Goal: Information Seeking & Learning: Learn about a topic

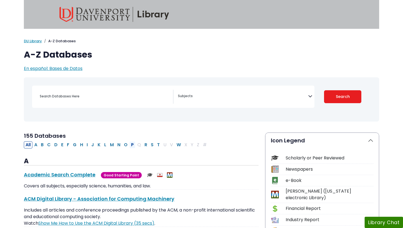
click at [132, 143] on button "P" at bounding box center [132, 144] width 6 height 7
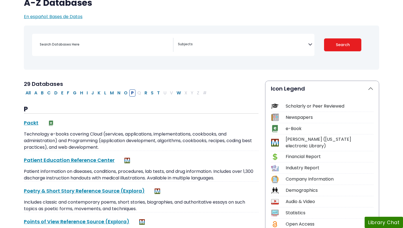
scroll to position [52, 0]
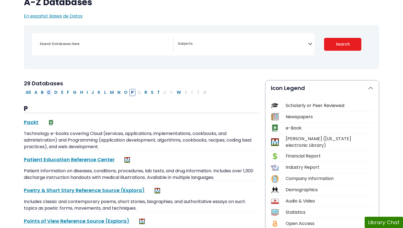
click at [50, 90] on button "C" at bounding box center [48, 92] width 7 height 7
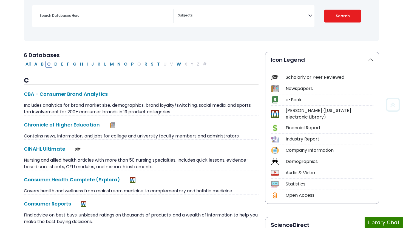
scroll to position [85, 0]
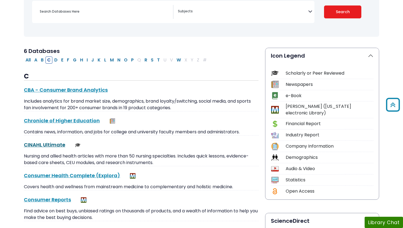
click at [55, 144] on link "CINAHL Ultimate This link opens in a new window" at bounding box center [44, 144] width 41 height 7
click at [132, 59] on button "P" at bounding box center [132, 59] width 6 height 7
select select "Database Subject Filter"
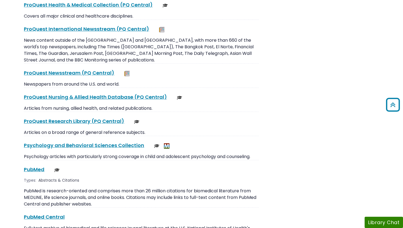
scroll to position [763, 0]
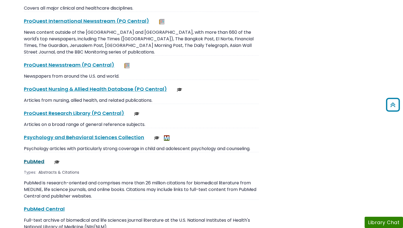
click at [36, 158] on link "PubMed This link opens in a new window" at bounding box center [34, 161] width 21 height 7
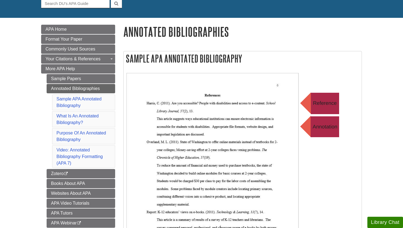
scroll to position [58, 0]
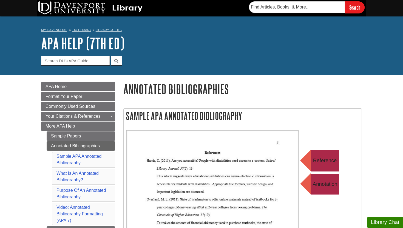
scroll to position [54, 0]
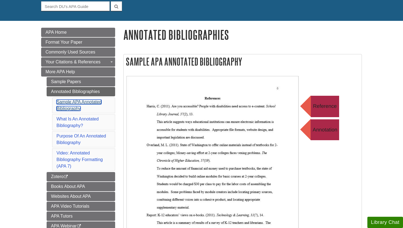
click at [69, 102] on link "Sample APA Annotated Bibliography" at bounding box center [78, 104] width 45 height 11
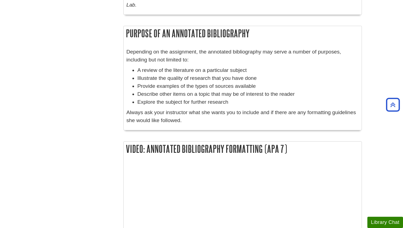
scroll to position [467, 0]
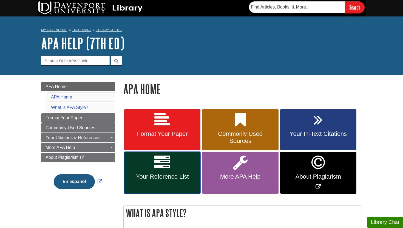
click at [160, 174] on span "Your Reference List" at bounding box center [162, 176] width 68 height 7
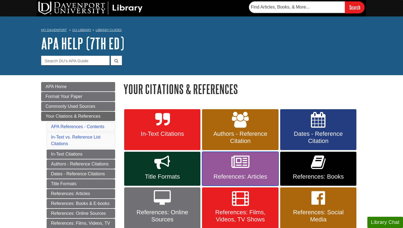
click at [250, 164] on link "References: Articles" at bounding box center [240, 169] width 76 height 34
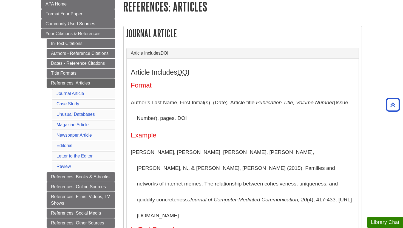
scroll to position [83, 0]
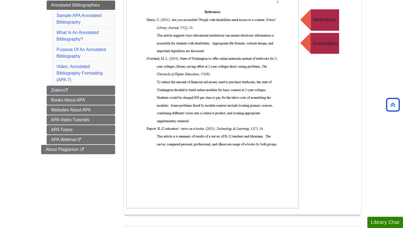
scroll to position [139, 0]
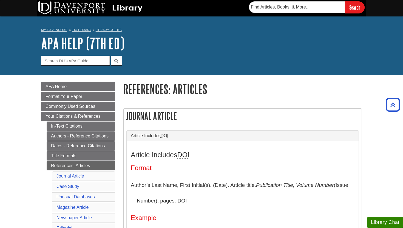
scroll to position [83, 0]
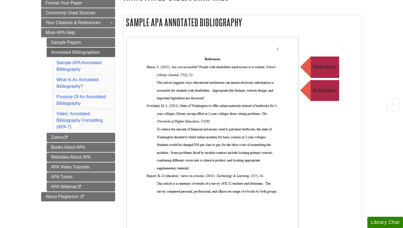
scroll to position [100, 0]
